Goal: Download file/media

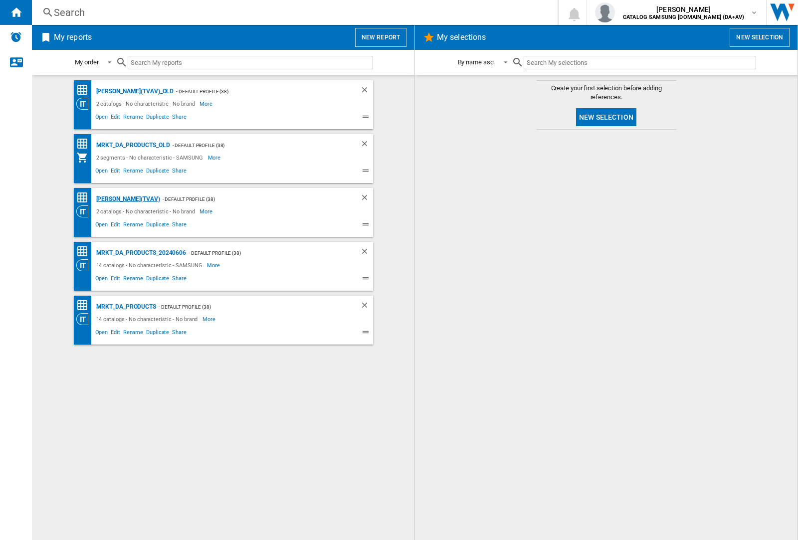
click at [111, 199] on div "[PERSON_NAME](TVAV)" at bounding box center [127, 199] width 66 height 12
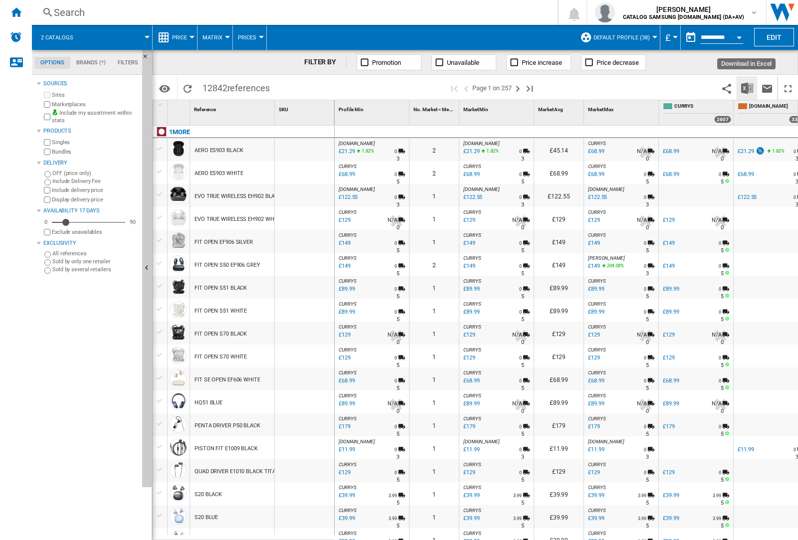
click at [747, 88] on img "Download in Excel" at bounding box center [747, 88] width 12 height 12
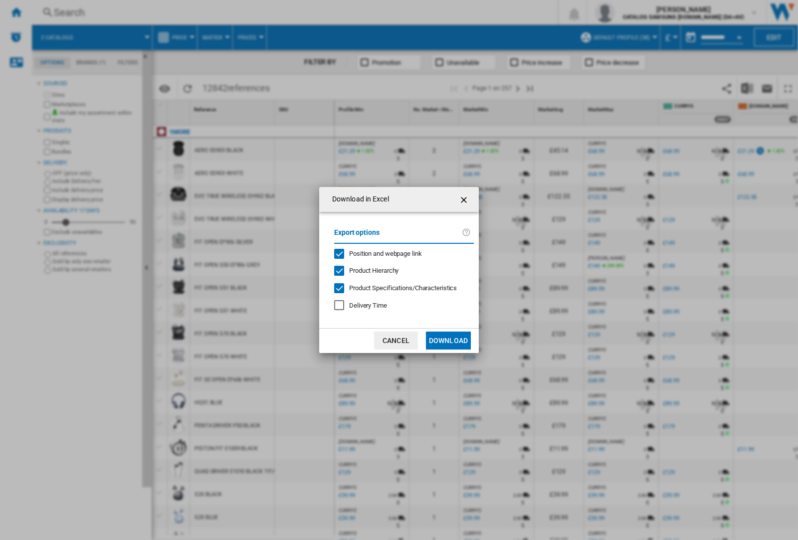
click at [400, 253] on span "Position and webpage link" at bounding box center [385, 253] width 73 height 7
click at [449, 341] on button "Download" at bounding box center [448, 341] width 45 height 18
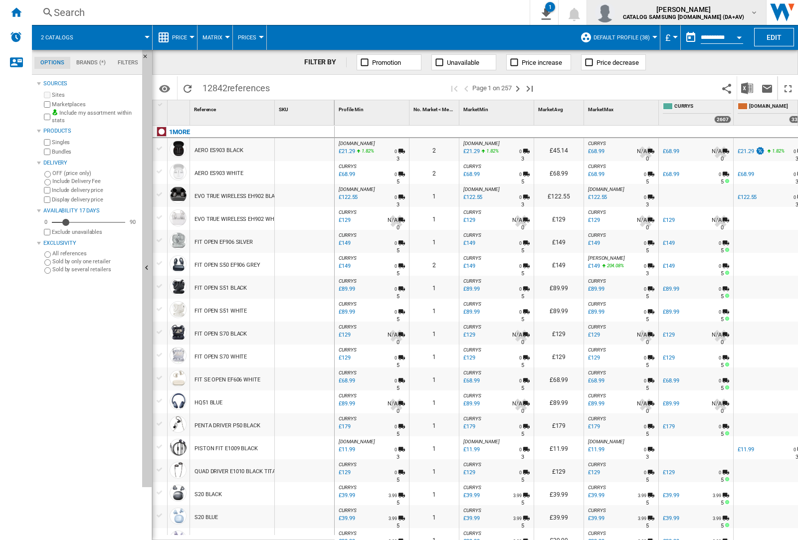
click at [615, 12] on img "button" at bounding box center [605, 12] width 20 height 20
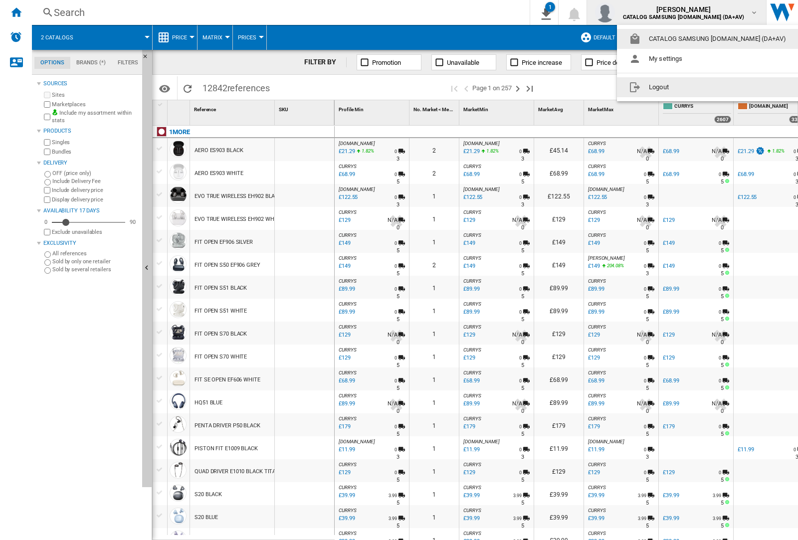
click at [694, 87] on button "Logout" at bounding box center [709, 87] width 185 height 20
